Goal: Navigation & Orientation: Find specific page/section

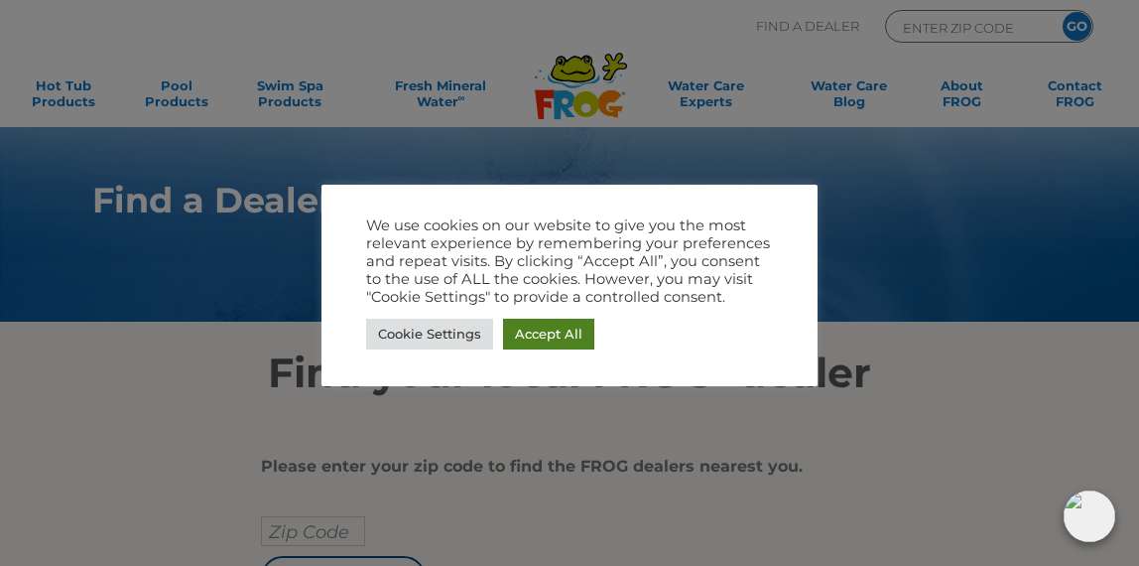
click at [533, 330] on link "Accept All" at bounding box center [548, 334] width 91 height 31
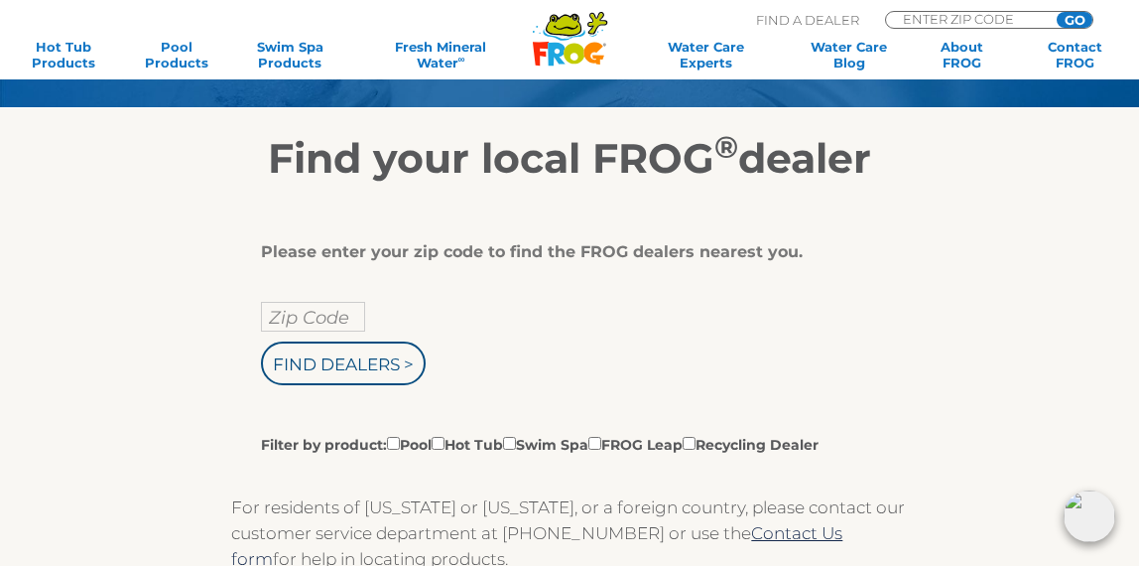
scroll to position [221, 0]
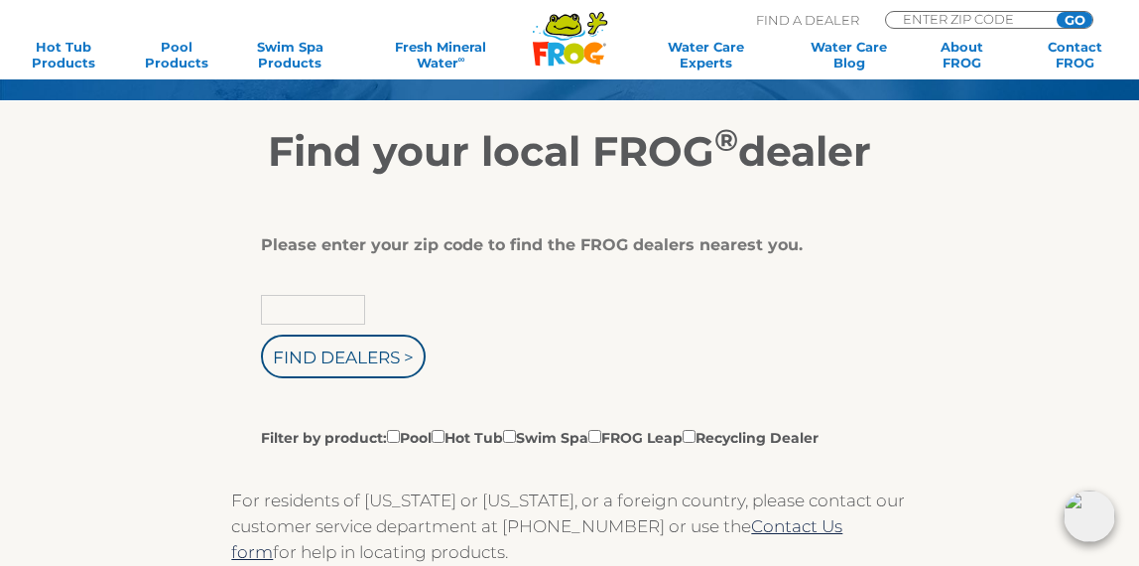
click at [330, 308] on input "text" at bounding box center [313, 310] width 104 height 30
type input "03857"
click at [261, 334] on input "Find Dealers >" at bounding box center [343, 356] width 165 height 44
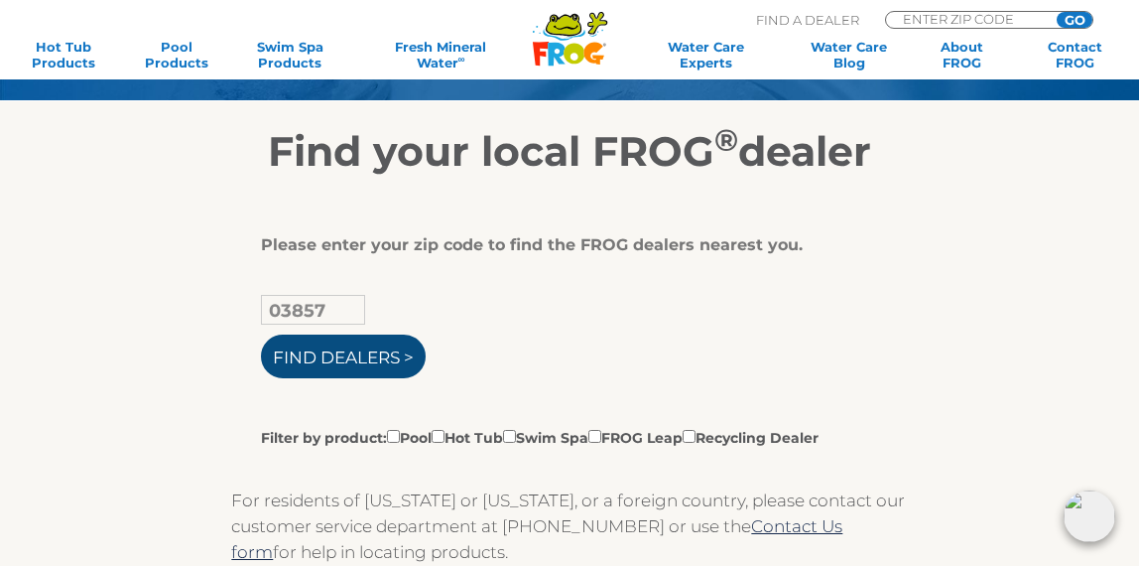
click at [336, 354] on input "Find Dealers >" at bounding box center [343, 356] width 165 height 44
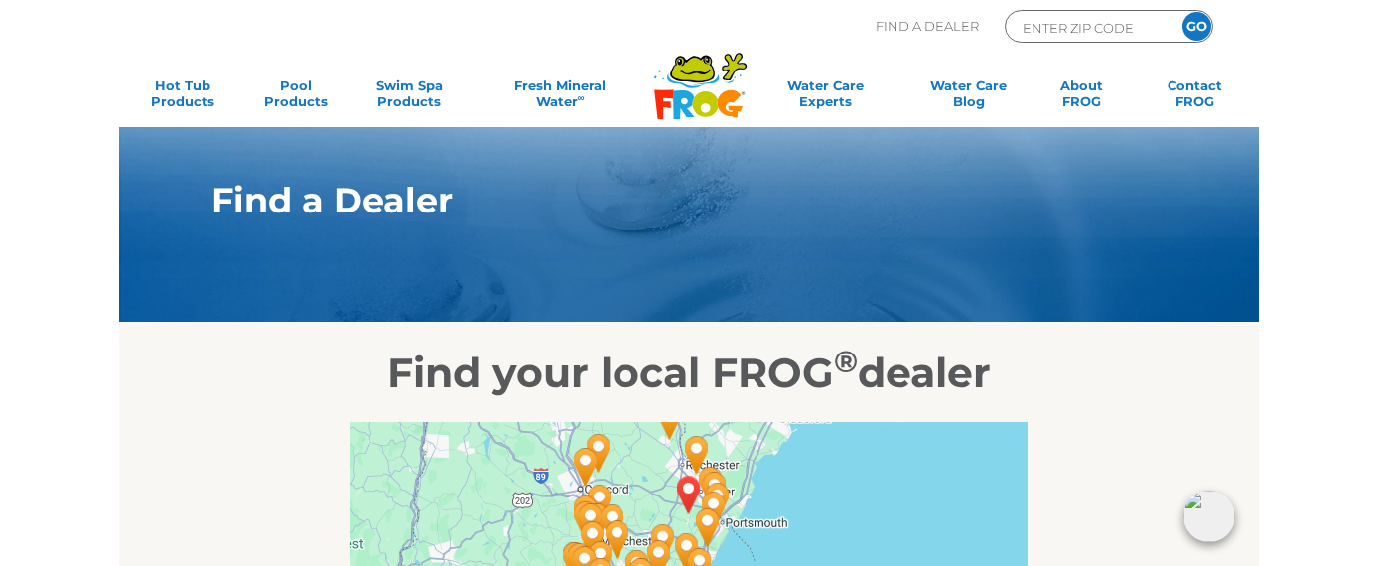
scroll to position [140, 0]
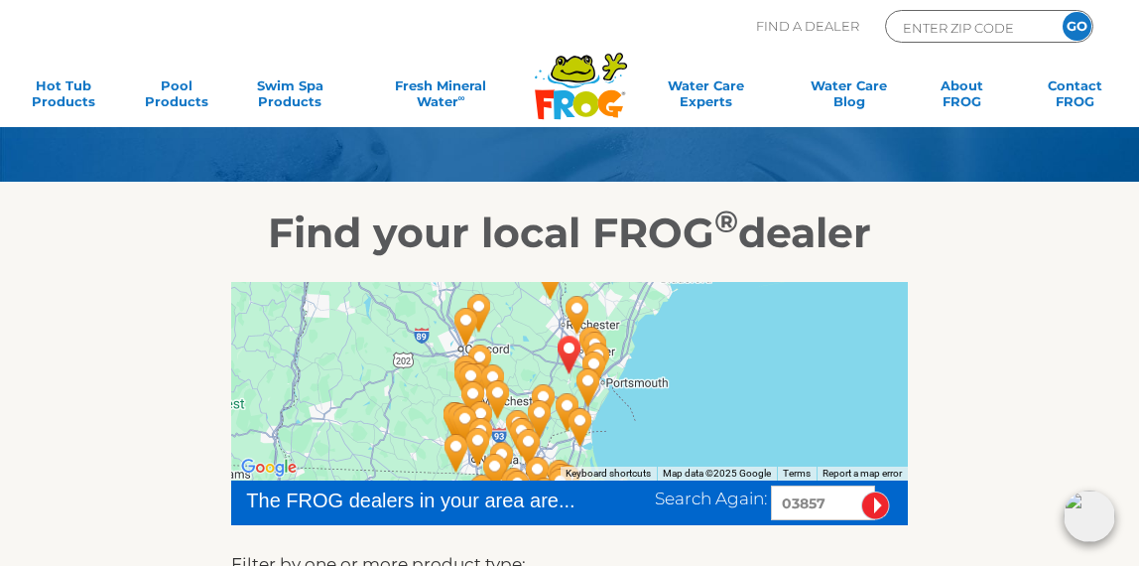
click at [665, 338] on div at bounding box center [569, 381] width 676 height 198
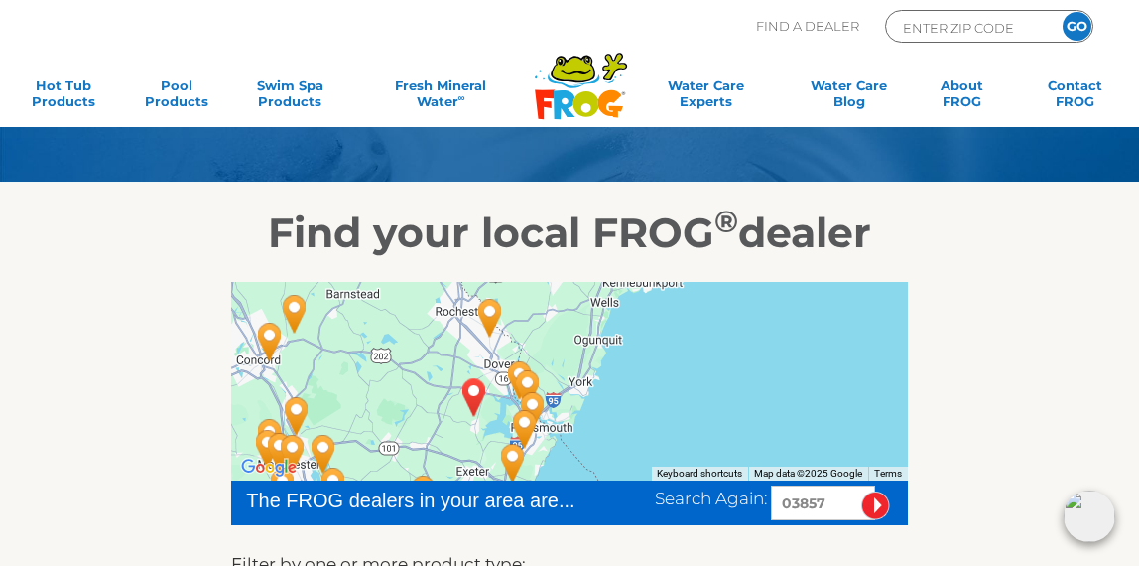
click at [665, 338] on div at bounding box center [569, 381] width 676 height 198
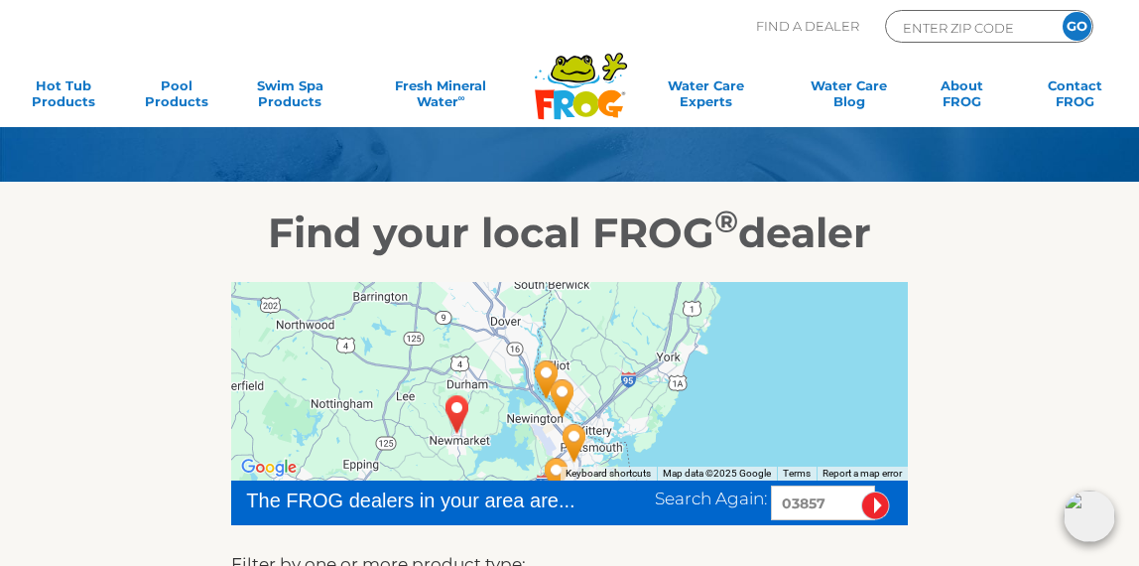
drag, startPoint x: 544, startPoint y: 383, endPoint x: 713, endPoint y: 317, distance: 181.4
click at [713, 317] on div at bounding box center [569, 381] width 676 height 198
click at [547, 370] on img "Custom Pools & Spas - Newington - 7 miles away." at bounding box center [547, 379] width 46 height 54
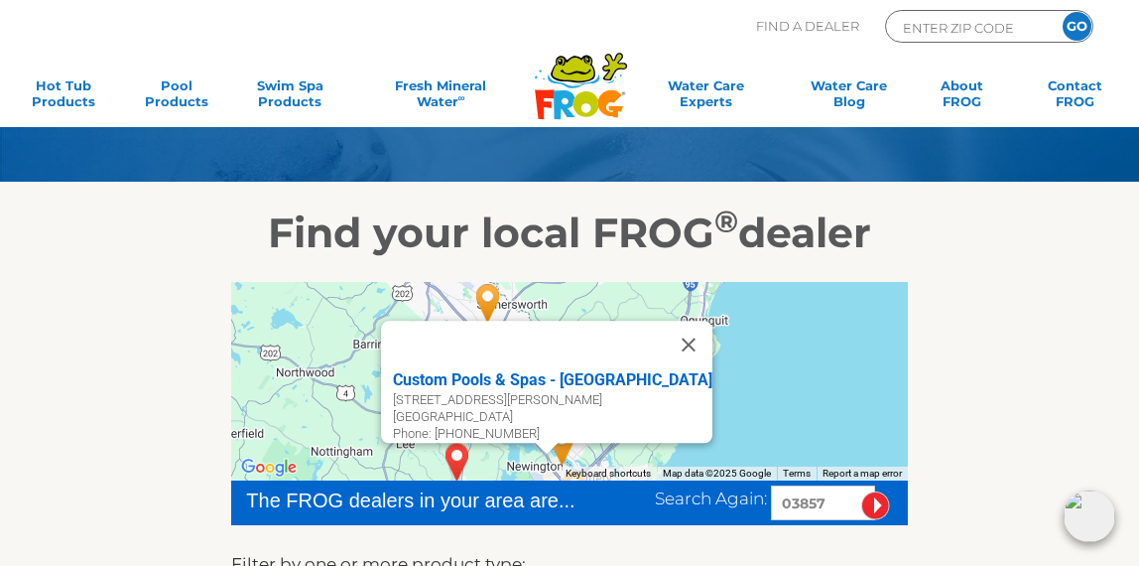
click at [778, 364] on div "Custom Pools & Spas - Newington 373 Shattuck Way Newington, NH 03801 Phone: 603…" at bounding box center [569, 381] width 676 height 198
click at [665, 324] on button "Close" at bounding box center [689, 345] width 48 height 48
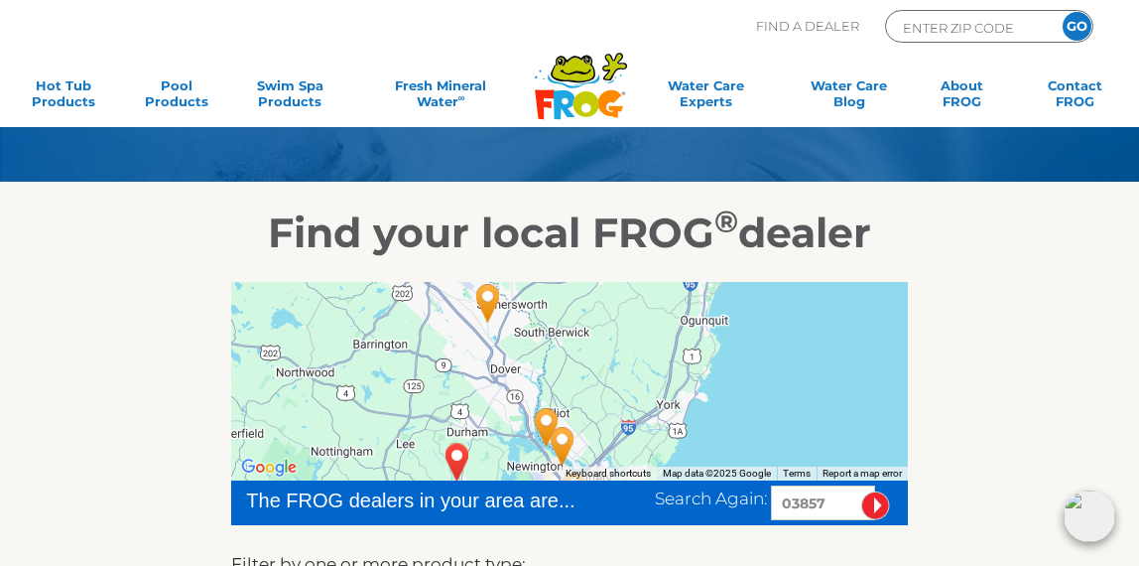
click at [558, 437] on img "Great Bay Spa and Sauna - 7 miles away." at bounding box center [563, 446] width 46 height 54
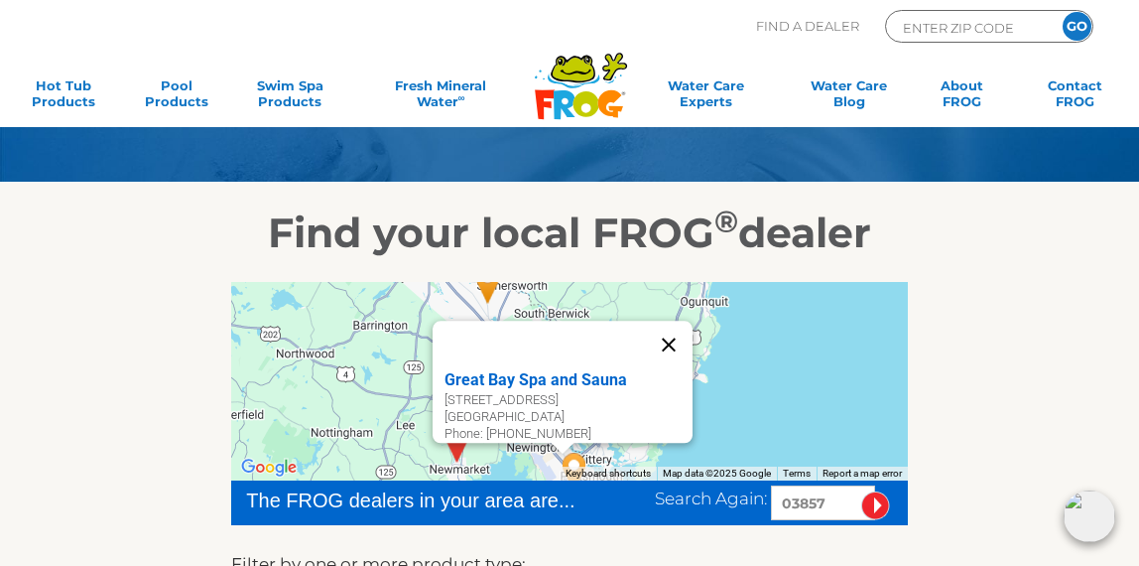
click at [678, 324] on button "Close" at bounding box center [669, 345] width 48 height 48
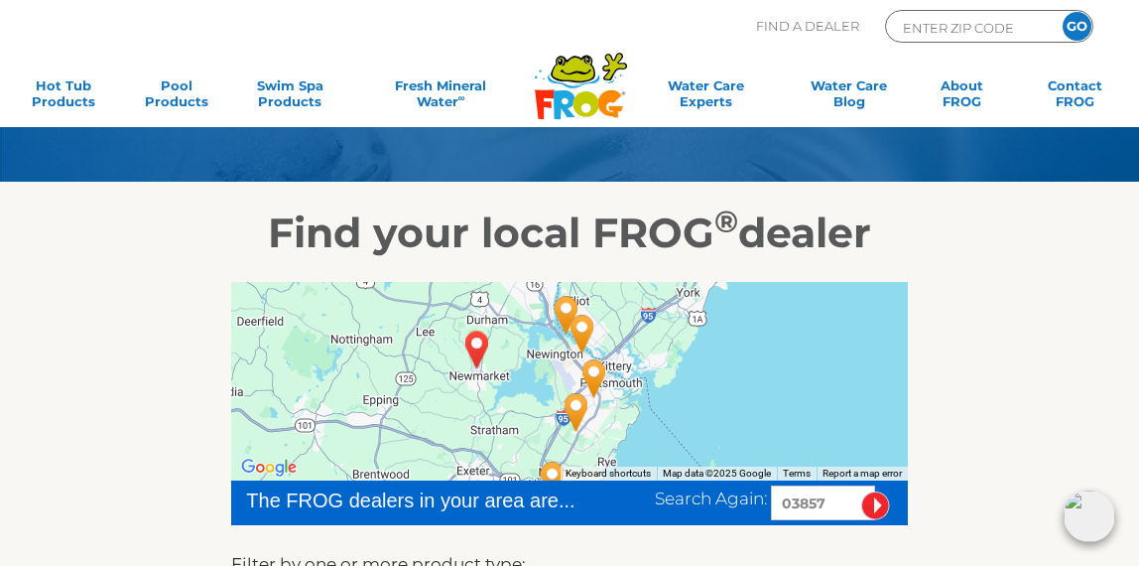
drag, startPoint x: 619, startPoint y: 430, endPoint x: 639, endPoint y: 332, distance: 99.3
click at [639, 332] on div at bounding box center [569, 381] width 676 height 198
click at [595, 370] on img "Aqua Paradise Pools & Spas - 8 miles away." at bounding box center [595, 378] width 46 height 54
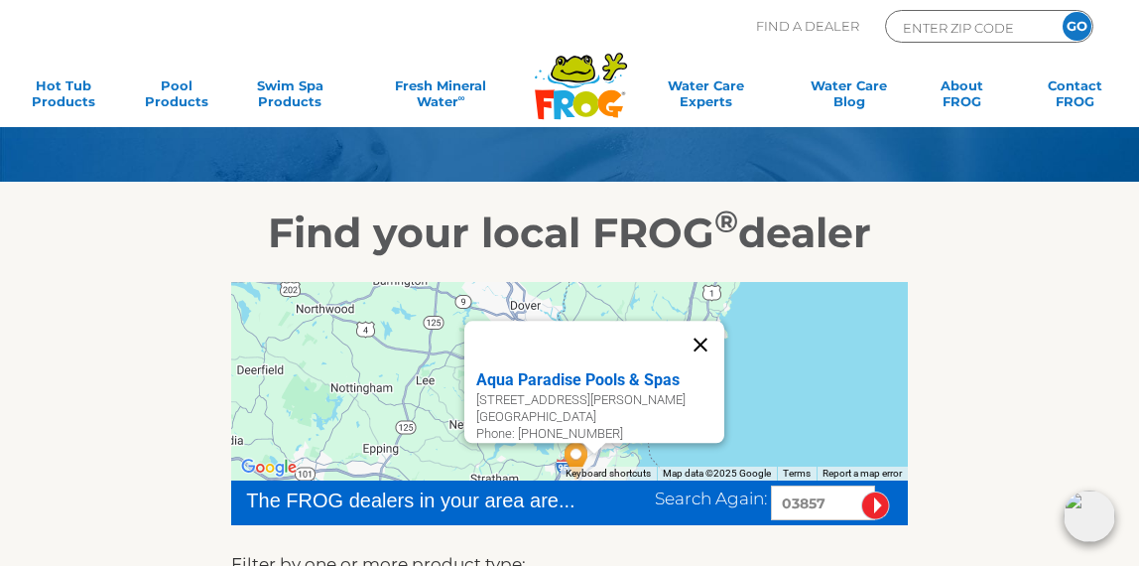
click at [710, 331] on button "Close" at bounding box center [701, 345] width 48 height 48
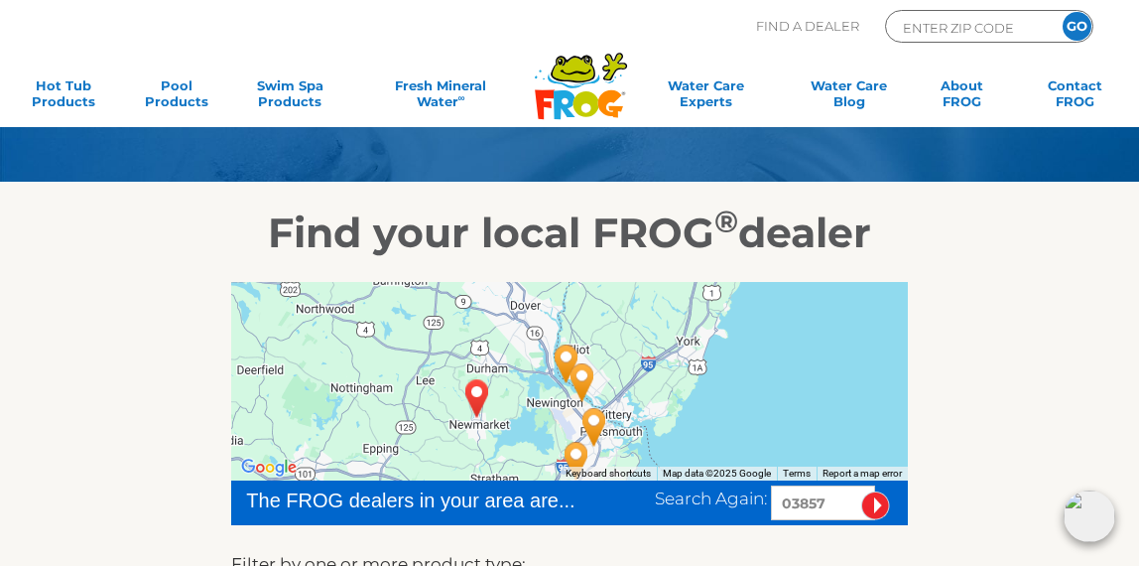
click at [577, 450] on img "Mainely Tubs - Rye - 8 miles away." at bounding box center [577, 461] width 46 height 54
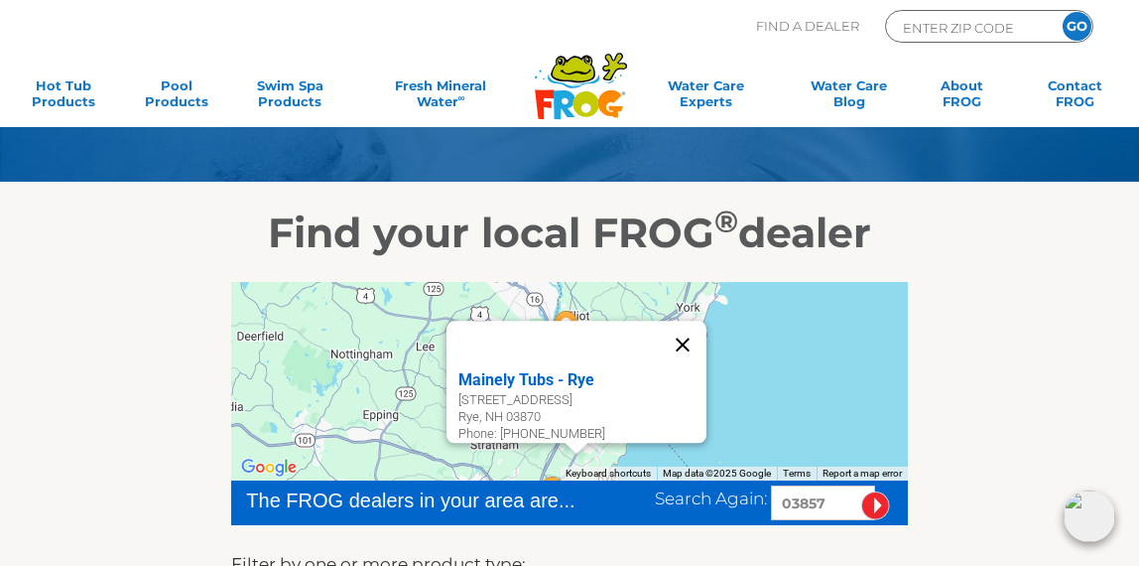
click at [690, 329] on button "Close" at bounding box center [683, 345] width 48 height 48
